Goal: Information Seeking & Learning: Check status

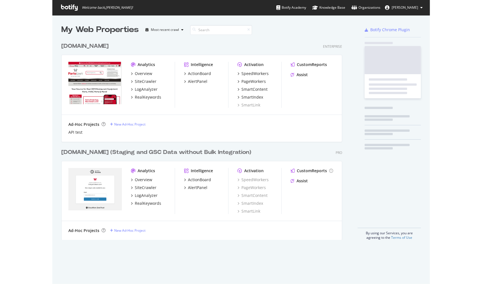
scroll to position [279, 368]
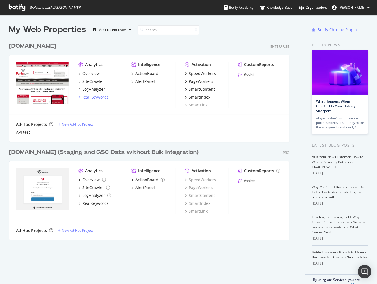
click at [89, 95] on div "RealKeywords" at bounding box center [95, 97] width 26 height 6
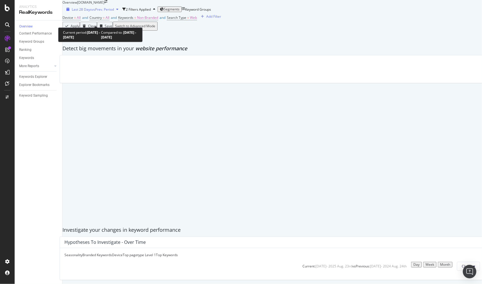
click at [114, 12] on span "vs Prev. Period" at bounding box center [103, 9] width 22 height 5
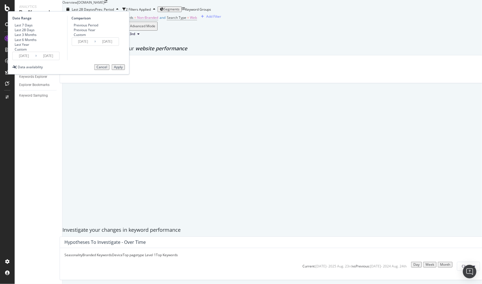
click at [35, 60] on input "2025/07/27" at bounding box center [24, 56] width 22 height 8
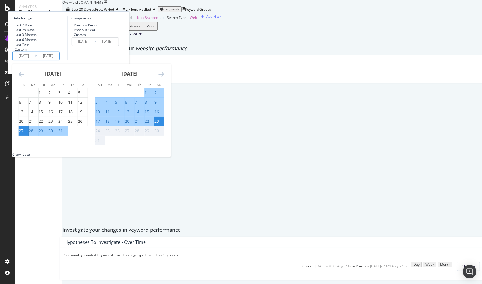
click at [100, 124] on div "17" at bounding box center [97, 122] width 4 height 6
type input "2025/08/17"
type input "2025/08/10"
type input "2025/08/16"
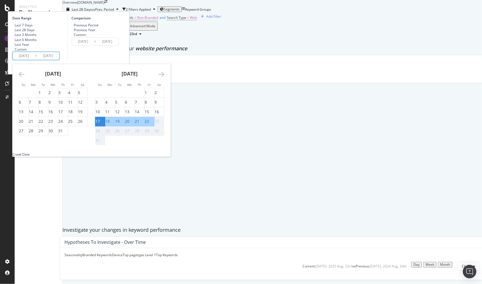
click at [159, 124] on div "23" at bounding box center [156, 122] width 4 height 6
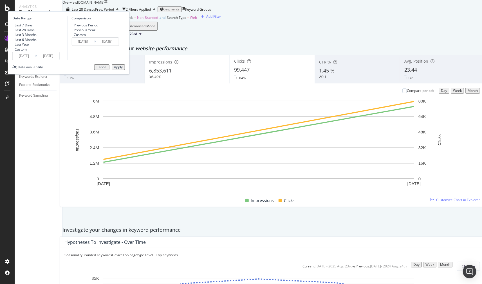
click at [118, 46] on input "2025/08/16" at bounding box center [107, 42] width 22 height 8
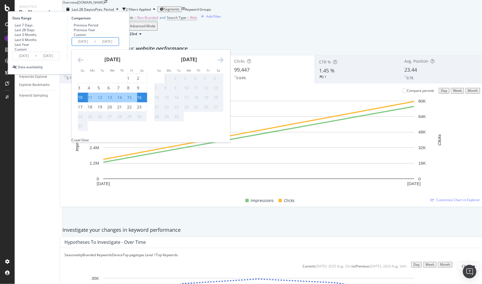
click at [125, 70] on div "Data availability Cancel Apply" at bounding box center [68, 67] width 112 height 6
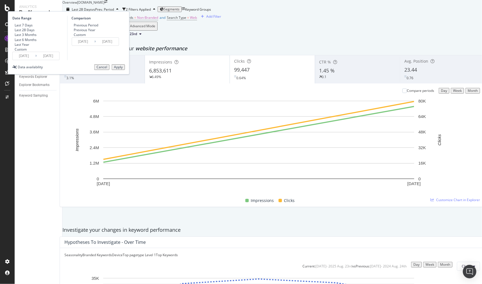
click at [125, 70] on button "Apply" at bounding box center [118, 67] width 13 height 6
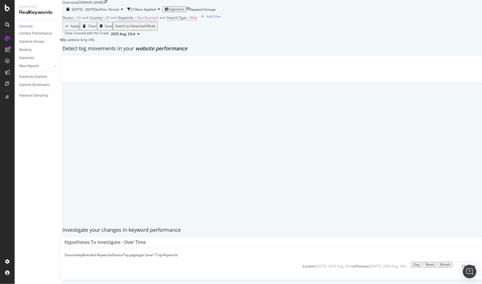
click at [184, 12] on span "Segments" at bounding box center [176, 9] width 16 height 5
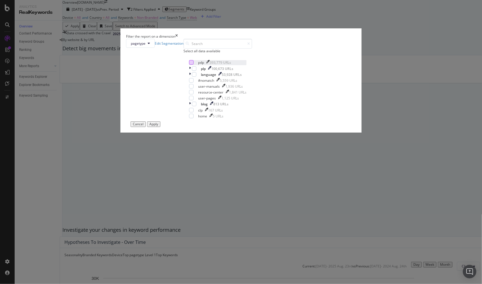
click at [193, 65] on div "modal" at bounding box center [191, 62] width 4 height 4
click at [158, 126] on div "Apply" at bounding box center [153, 124] width 9 height 4
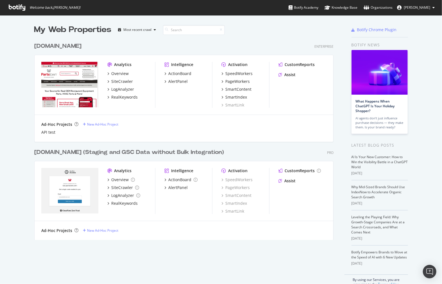
scroll to position [279, 433]
click at [127, 98] on div "RealKeywords" at bounding box center [124, 97] width 26 height 6
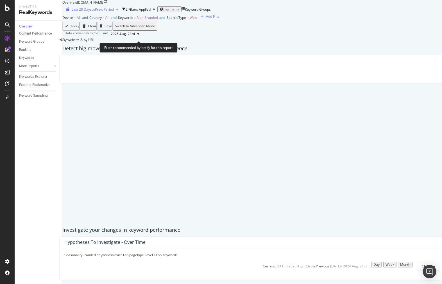
click at [115, 12] on div "Last 28 Days vs Prev. Period" at bounding box center [92, 9] width 56 height 5
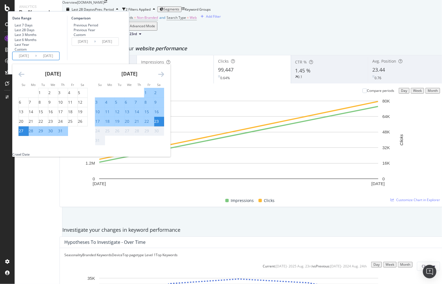
click at [35, 60] on input "2025/07/27" at bounding box center [24, 56] width 22 height 8
click at [100, 124] on div "17" at bounding box center [97, 122] width 4 height 6
type input "2025/08/17"
type input "2025/08/10"
type input "2025/08/16"
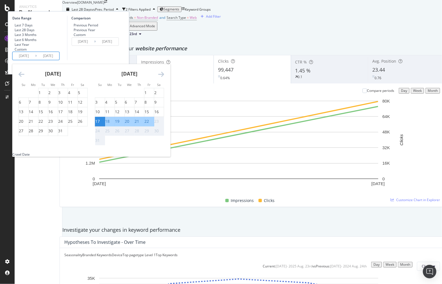
click at [159, 124] on div "23" at bounding box center [156, 122] width 4 height 6
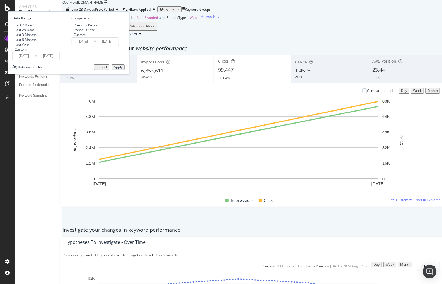
click at [118, 46] on input "2025/08/16" at bounding box center [107, 42] width 22 height 8
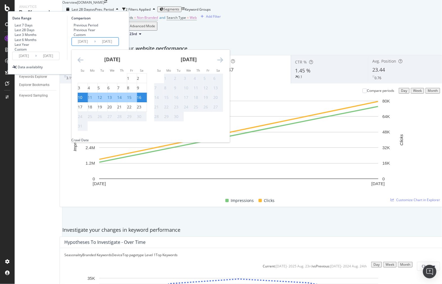
click at [117, 74] on div "Date Range Last 7 Days Last 28 Days Last 3 Months Last 6 Months Last Year Custo…" at bounding box center [68, 42] width 121 height 63
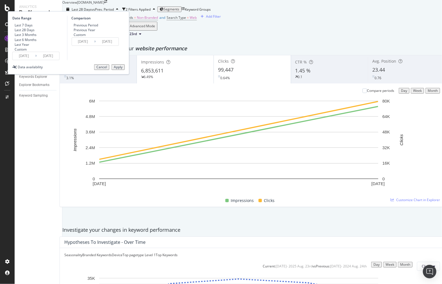
click at [123, 69] on div "Apply" at bounding box center [118, 67] width 9 height 4
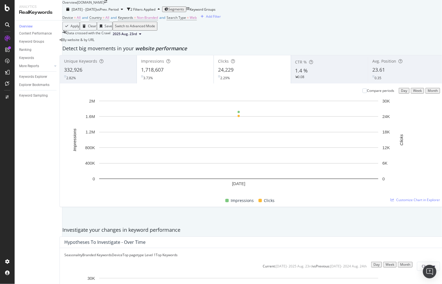
click at [184, 12] on span "Segments" at bounding box center [176, 9] width 16 height 5
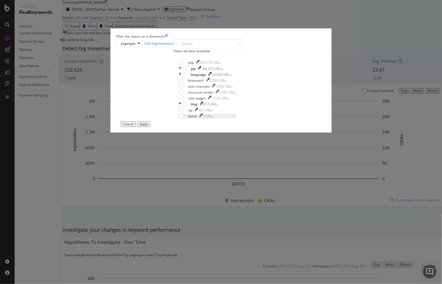
click at [202, 119] on div "modal" at bounding box center [200, 116] width 3 height 5
click at [150, 127] on button "Apply" at bounding box center [143, 124] width 13 height 6
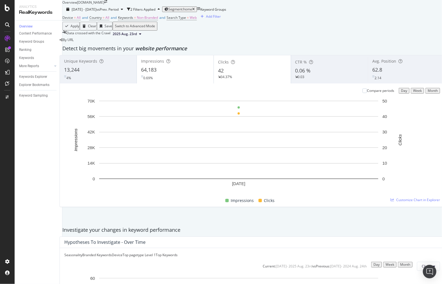
scroll to position [500, 0]
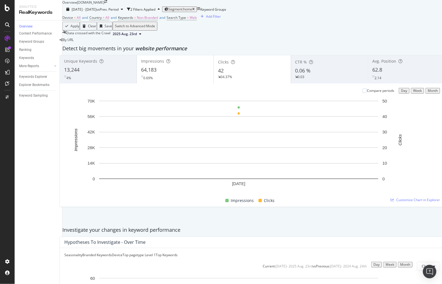
scroll to position [531, 0]
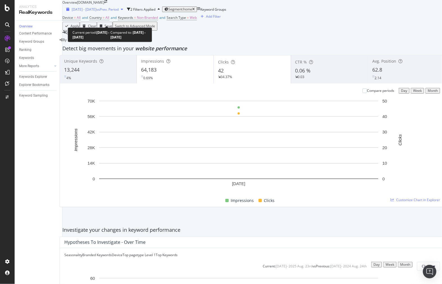
click at [125, 11] on div "button" at bounding box center [122, 9] width 7 height 3
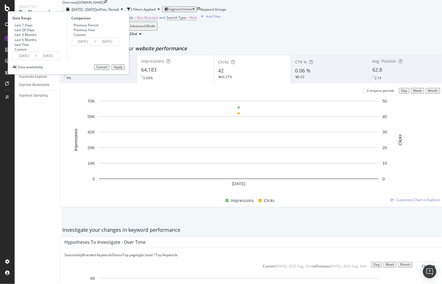
click at [35, 60] on input "2025/08/17" at bounding box center [24, 56] width 22 height 8
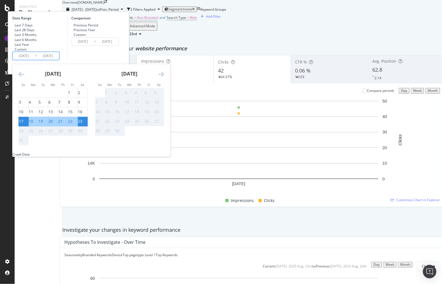
click at [119, 46] on div "2025/08/10 Navigate forward to interact with the calendar and select a date. Pr…" at bounding box center [94, 41] width 47 height 8
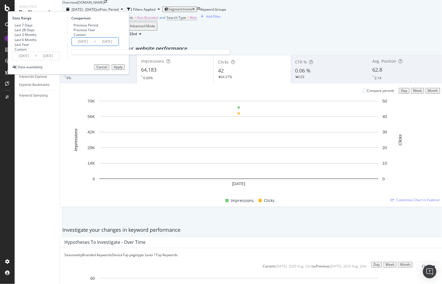
click at [94, 46] on input "2025/08/10" at bounding box center [83, 42] width 22 height 8
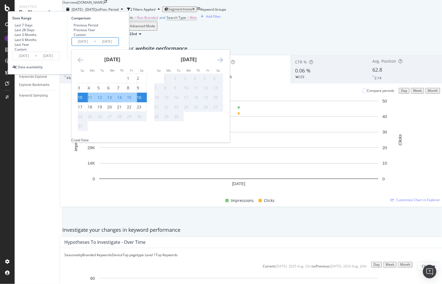
click at [208, 37] on div "Data crossed with the Crawl 2025 Aug. 23rd" at bounding box center [252, 34] width 380 height 7
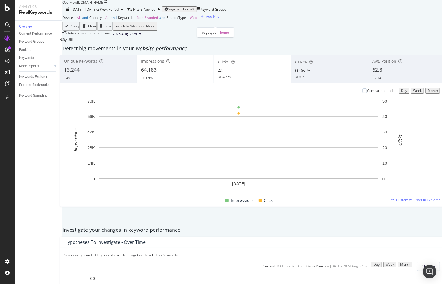
click at [192, 12] on span "Segment: home" at bounding box center [180, 9] width 24 height 5
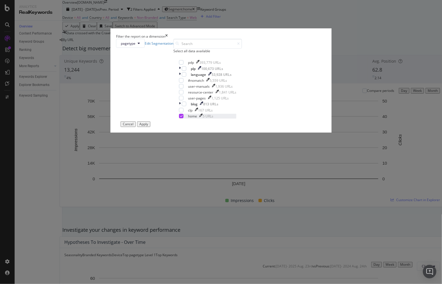
click at [180, 117] on icon "modal" at bounding box center [181, 116] width 3 height 3
click at [182, 71] on div "modal" at bounding box center [184, 68] width 4 height 4
click at [148, 126] on div "Apply" at bounding box center [143, 124] width 9 height 4
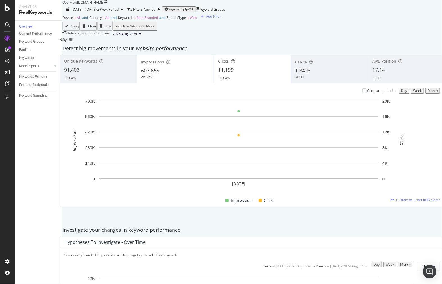
click at [411, 94] on button "Week" at bounding box center [417, 91] width 13 height 6
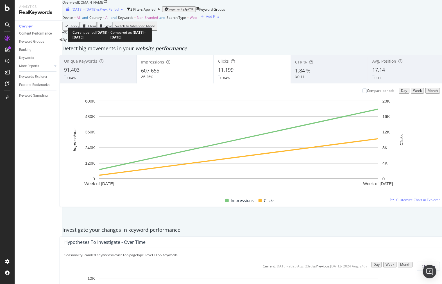
click at [119, 12] on span "vs Prev. Period" at bounding box center [107, 9] width 22 height 5
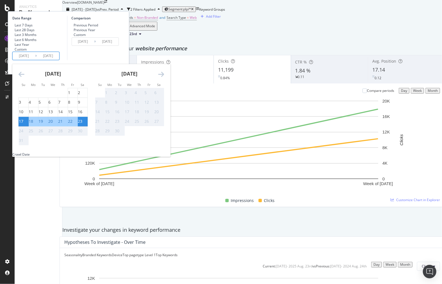
click at [59, 60] on input "2025/08/23" at bounding box center [48, 56] width 22 height 8
click at [118, 46] on input "2025/08/16" at bounding box center [107, 42] width 22 height 8
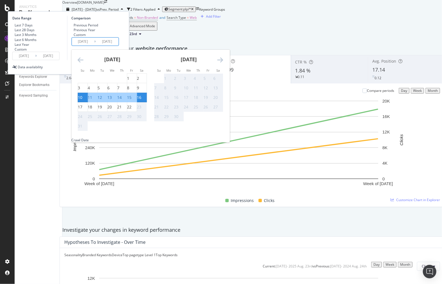
click at [239, 22] on div "Device = All and Country = All and Keywords = Non-Branded and Search Type = Web…" at bounding box center [252, 18] width 380 height 8
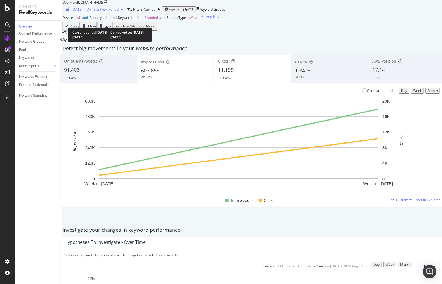
click at [119, 12] on span "vs Prev. Period" at bounding box center [107, 9] width 22 height 5
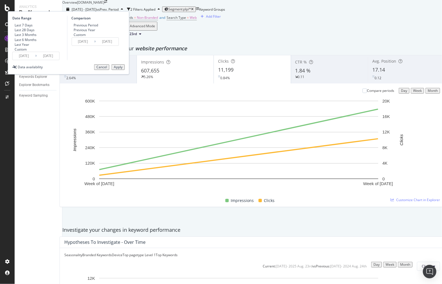
click at [95, 32] on div "Previous Year" at bounding box center [85, 30] width 22 height 5
type input "2024/08/18"
type input "2024/08/24"
click at [118, 46] on input "2024/08/24" at bounding box center [107, 42] width 22 height 8
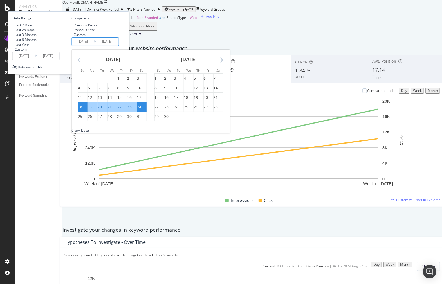
drag, startPoint x: 189, startPoint y: 56, endPoint x: 184, endPoint y: 80, distance: 23.5
click at [129, 57] on div "Date Range Last 7 Days Last 28 Days Last 3 Months Last 6 Months Last Year Custo…" at bounding box center [68, 42] width 121 height 63
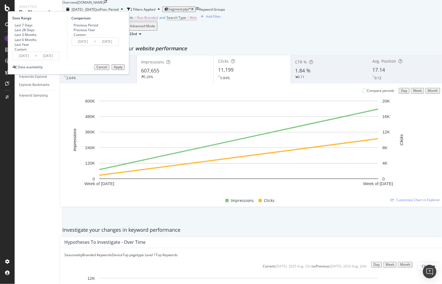
click at [125, 70] on button "Apply" at bounding box center [118, 67] width 13 height 6
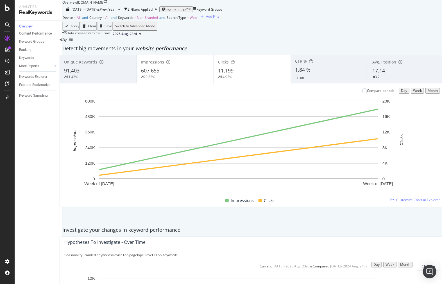
scroll to position [437, 0]
copy div "bfxx"
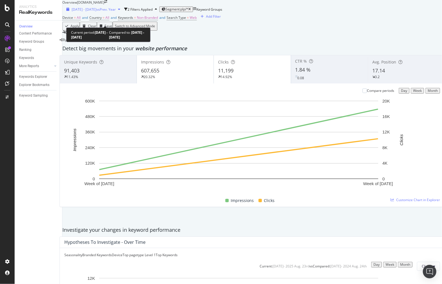
click at [96, 12] on span "[DATE] - [DATE]" at bounding box center [84, 9] width 25 height 5
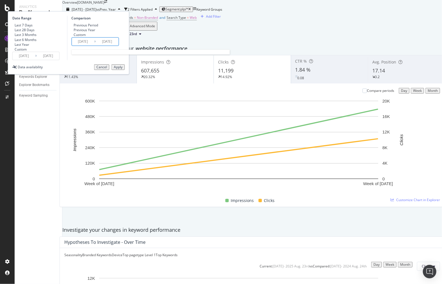
click at [118, 46] on input "2024/08/24" at bounding box center [107, 42] width 22 height 8
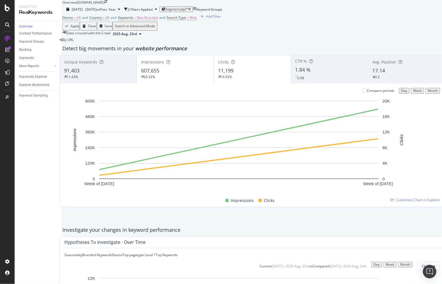
click at [220, 31] on div "Apply Clear Save Switch to Advanced Mode" at bounding box center [252, 26] width 380 height 9
click at [188, 12] on span "Segment: plp/*" at bounding box center [177, 9] width 23 height 5
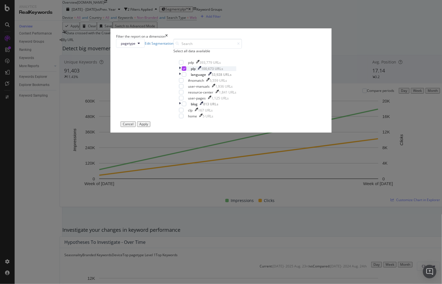
click at [182, 71] on div "modal" at bounding box center [184, 68] width 4 height 4
click at [179, 65] on div "pdp 393,779 URLs" at bounding box center [207, 62] width 57 height 5
click at [283, 211] on div "Filter the report on a dimension pagetype Edit Segmentation Select all data ava…" at bounding box center [221, 142] width 442 height 284
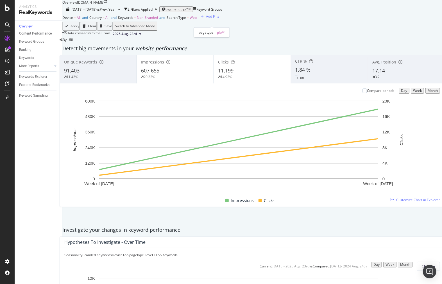
click at [191, 11] on div "Segment: plp/*" at bounding box center [176, 9] width 29 height 4
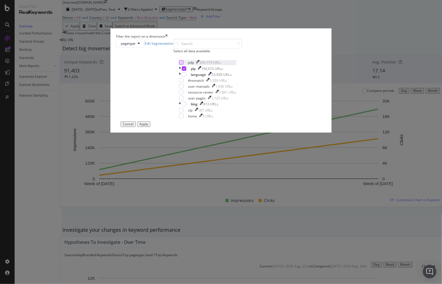
click at [179, 65] on div "modal" at bounding box center [181, 62] width 4 height 4
click at [182, 71] on div "modal" at bounding box center [184, 68] width 4 height 4
click at [150, 127] on button "Apply" at bounding box center [143, 124] width 13 height 6
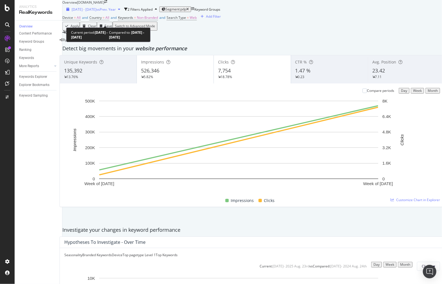
click at [116, 12] on span "vs Prev. Year" at bounding box center [105, 9] width 19 height 5
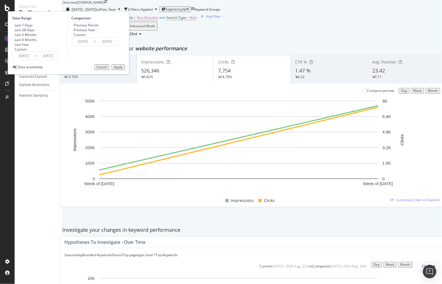
click at [105, 74] on div "Date Range Last 7 Days Last 28 Days Last 3 Months Last 6 Months Last Year Custo…" at bounding box center [68, 42] width 121 height 63
click at [59, 60] on input "2025/08/23" at bounding box center [48, 56] width 22 height 8
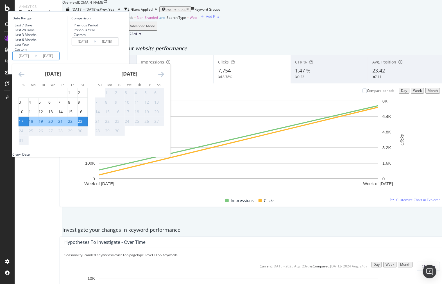
click at [238, 37] on div "Data crossed with the Crawl 2025 Aug. 23rd" at bounding box center [252, 34] width 380 height 7
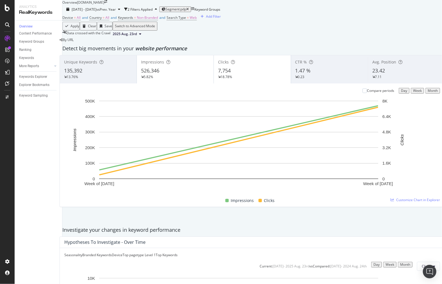
scroll to position [656, 0]
copy div "rr-009"
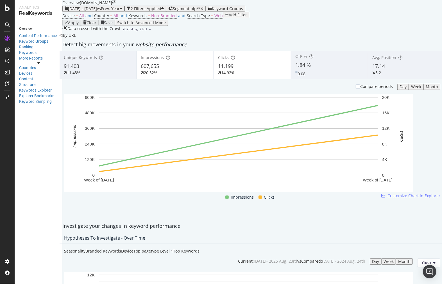
scroll to position [593, 0]
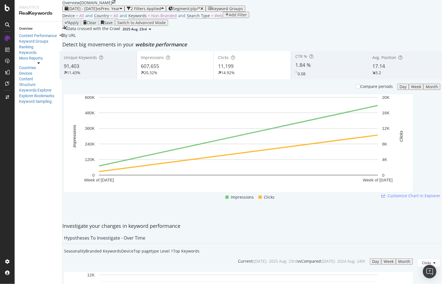
drag, startPoint x: 263, startPoint y: 170, endPoint x: 267, endPoint y: 169, distance: 4.9
